Goal: Task Accomplishment & Management: Use online tool/utility

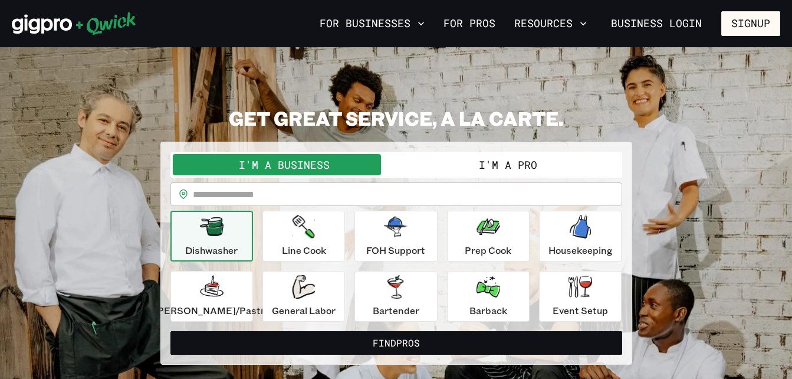
click at [274, 192] on input "text" at bounding box center [407, 194] width 429 height 24
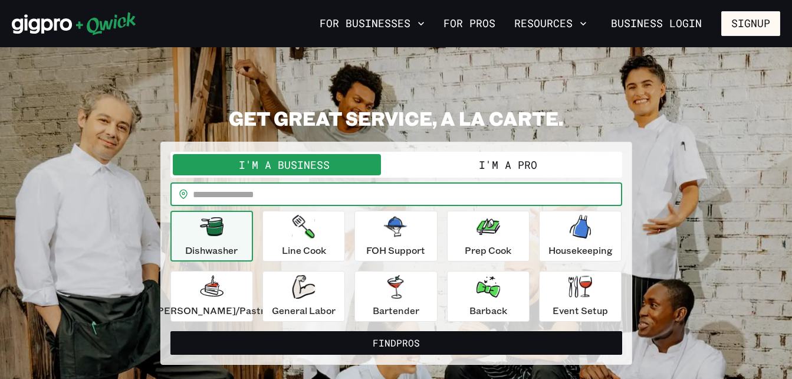
click at [500, 161] on button "I'm a Pro" at bounding box center [508, 164] width 224 height 21
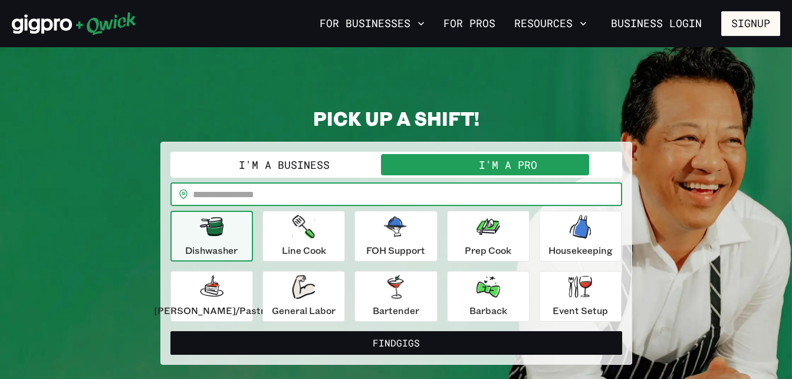
click at [304, 195] on input "text" at bounding box center [407, 194] width 429 height 24
type input "*****"
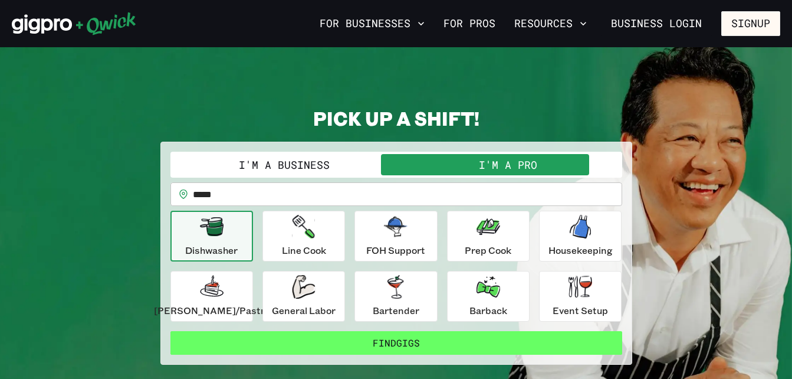
click at [401, 340] on button "Find Gigs" at bounding box center [396, 343] width 452 height 24
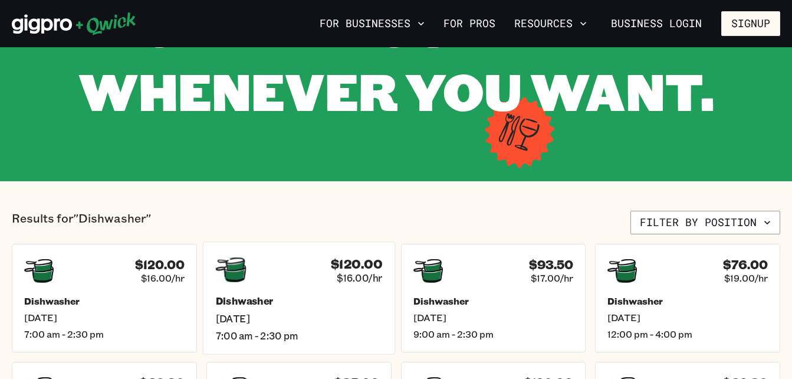
scroll to position [236, 0]
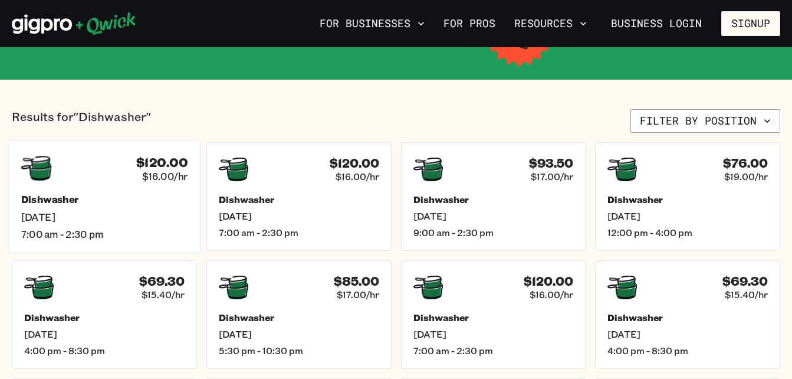
click at [109, 193] on h5 "Dishwasher" at bounding box center [104, 199] width 167 height 12
